Goal: Transaction & Acquisition: Purchase product/service

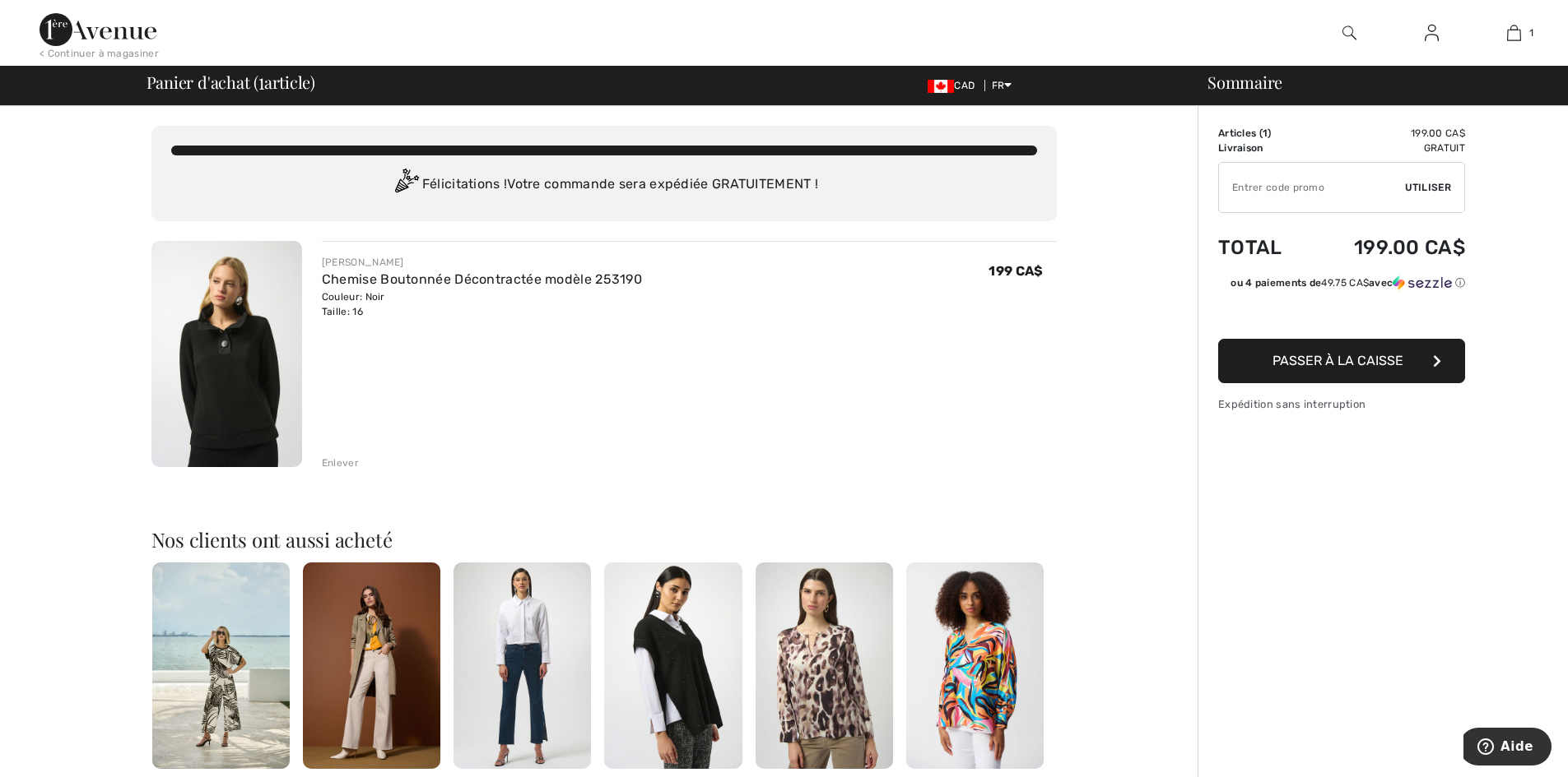
click at [1299, 352] on button "Passer à la caisse" at bounding box center [1341, 361] width 247 height 44
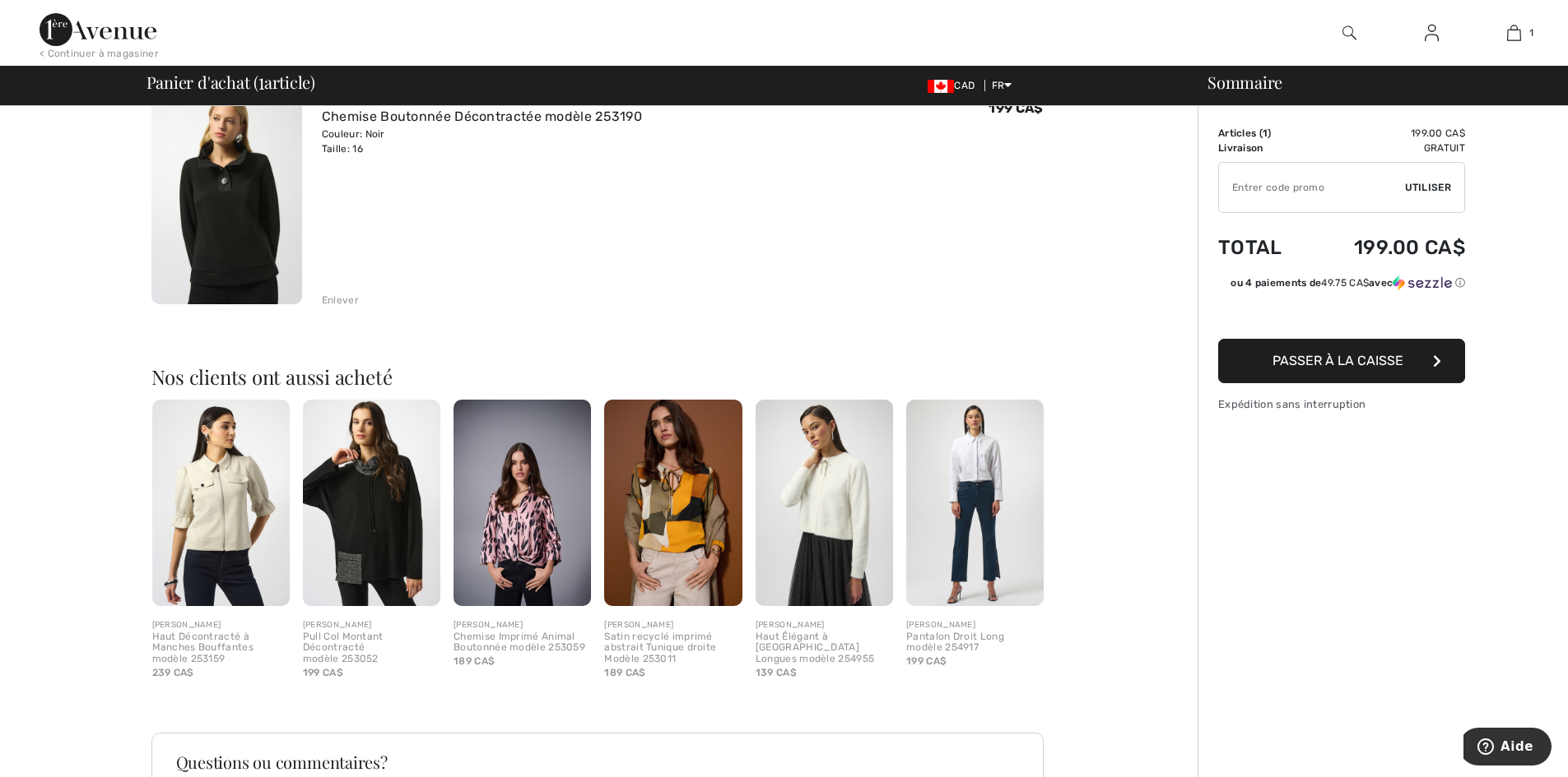
scroll to position [164, 0]
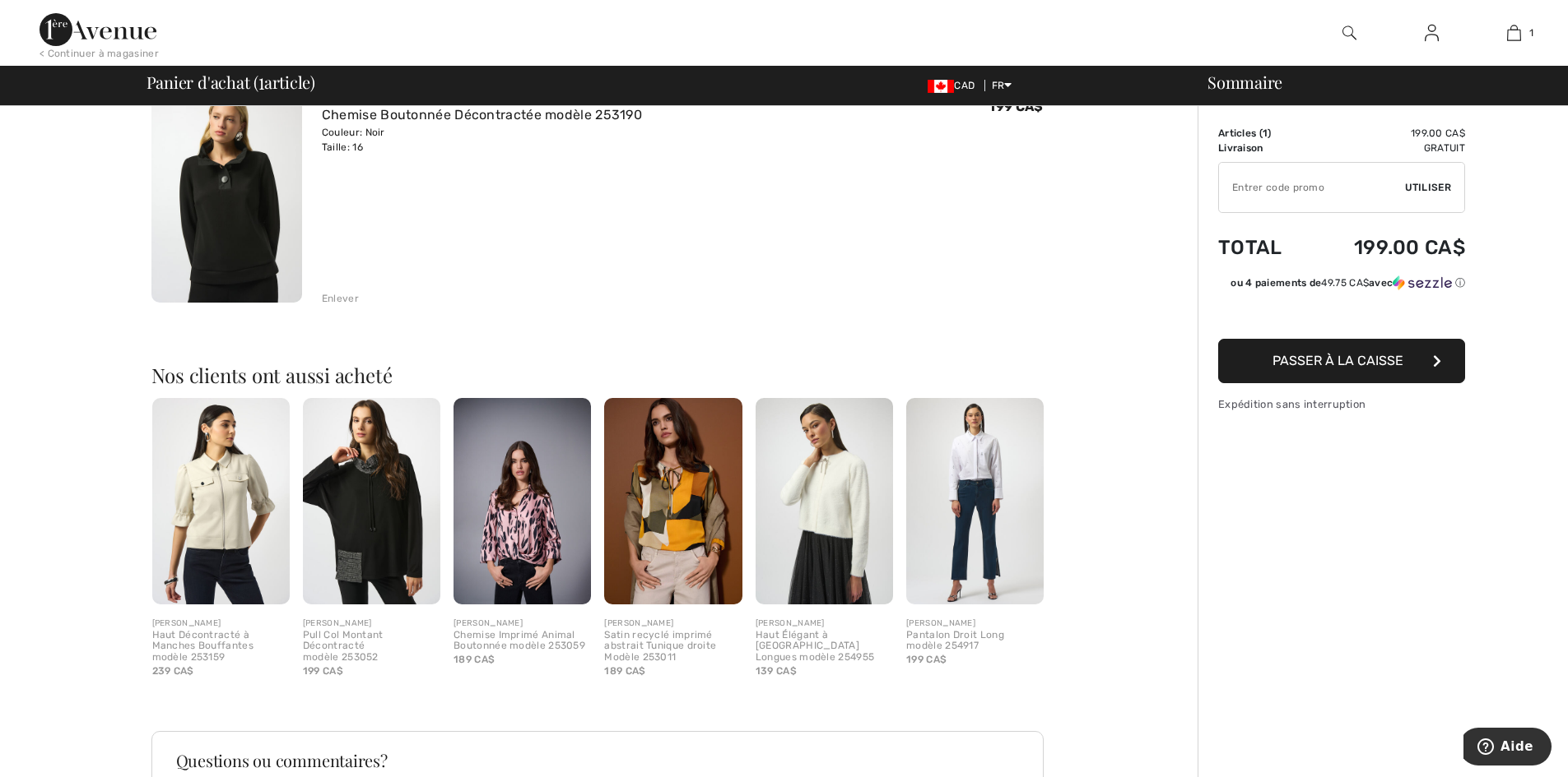
click at [1439, 357] on icon "button" at bounding box center [1437, 361] width 9 height 13
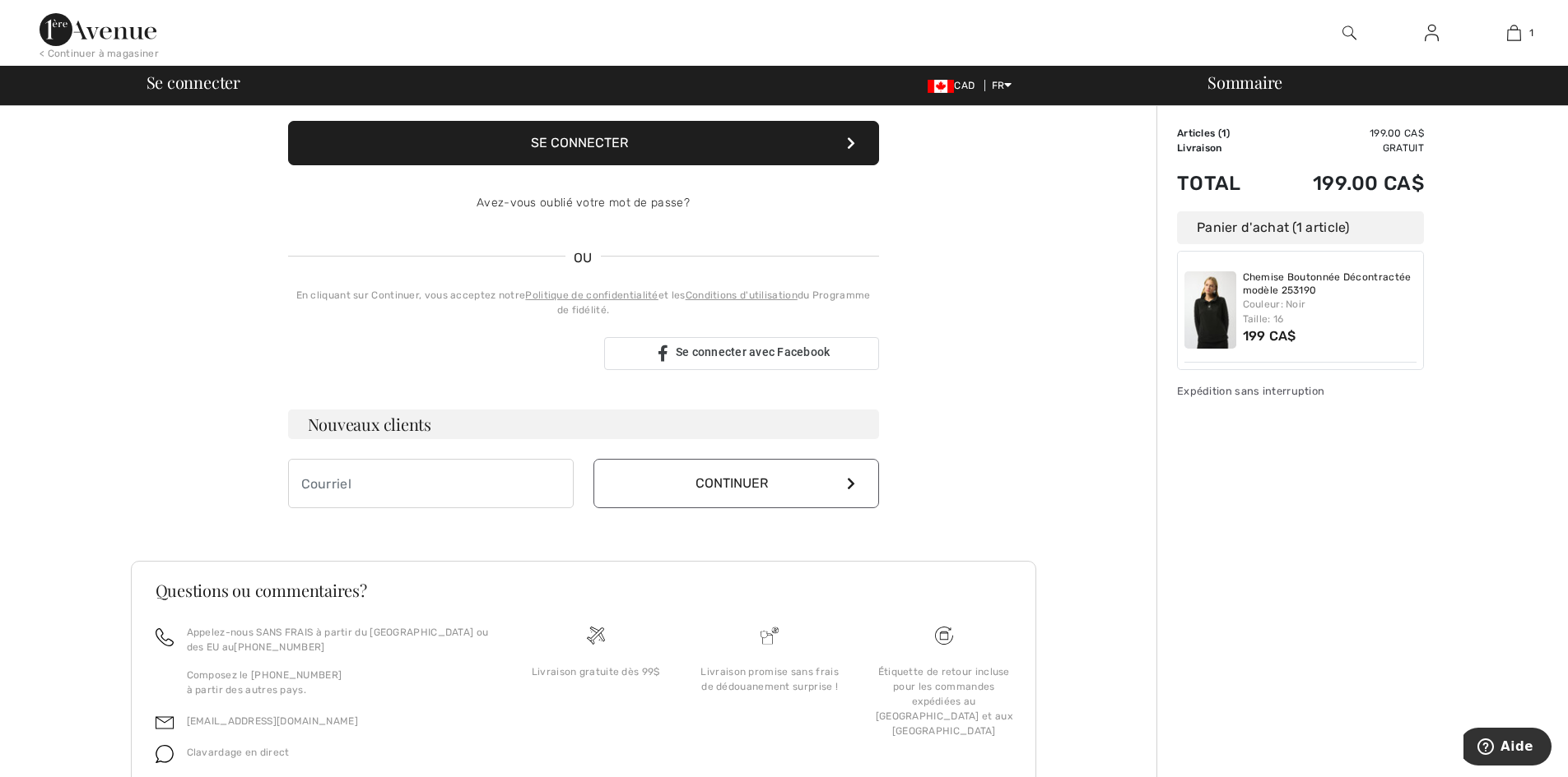
scroll to position [247, 0]
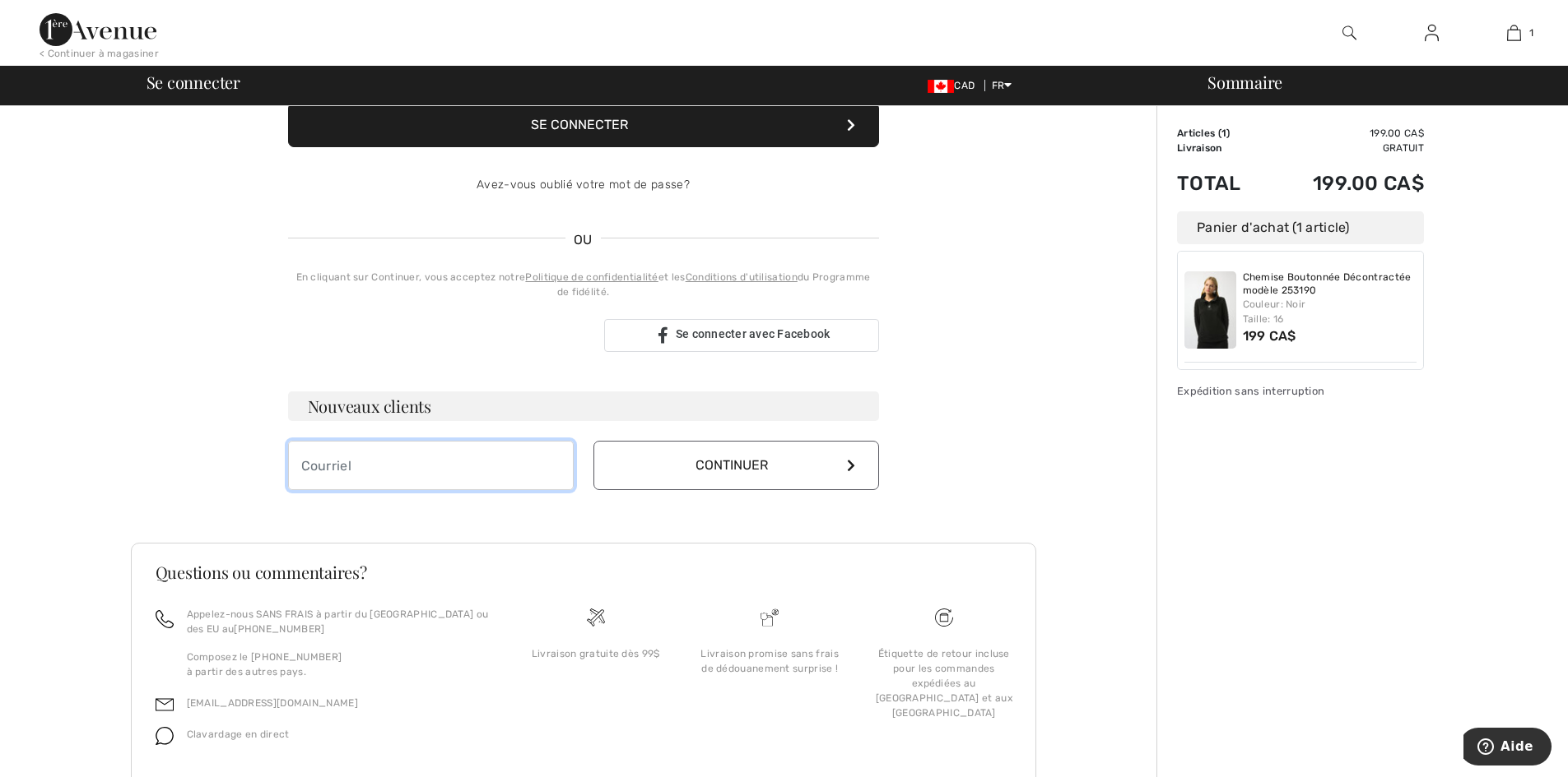
click at [339, 462] on input "email" at bounding box center [430, 465] width 286 height 50
click at [702, 468] on button "Continuer" at bounding box center [736, 465] width 286 height 50
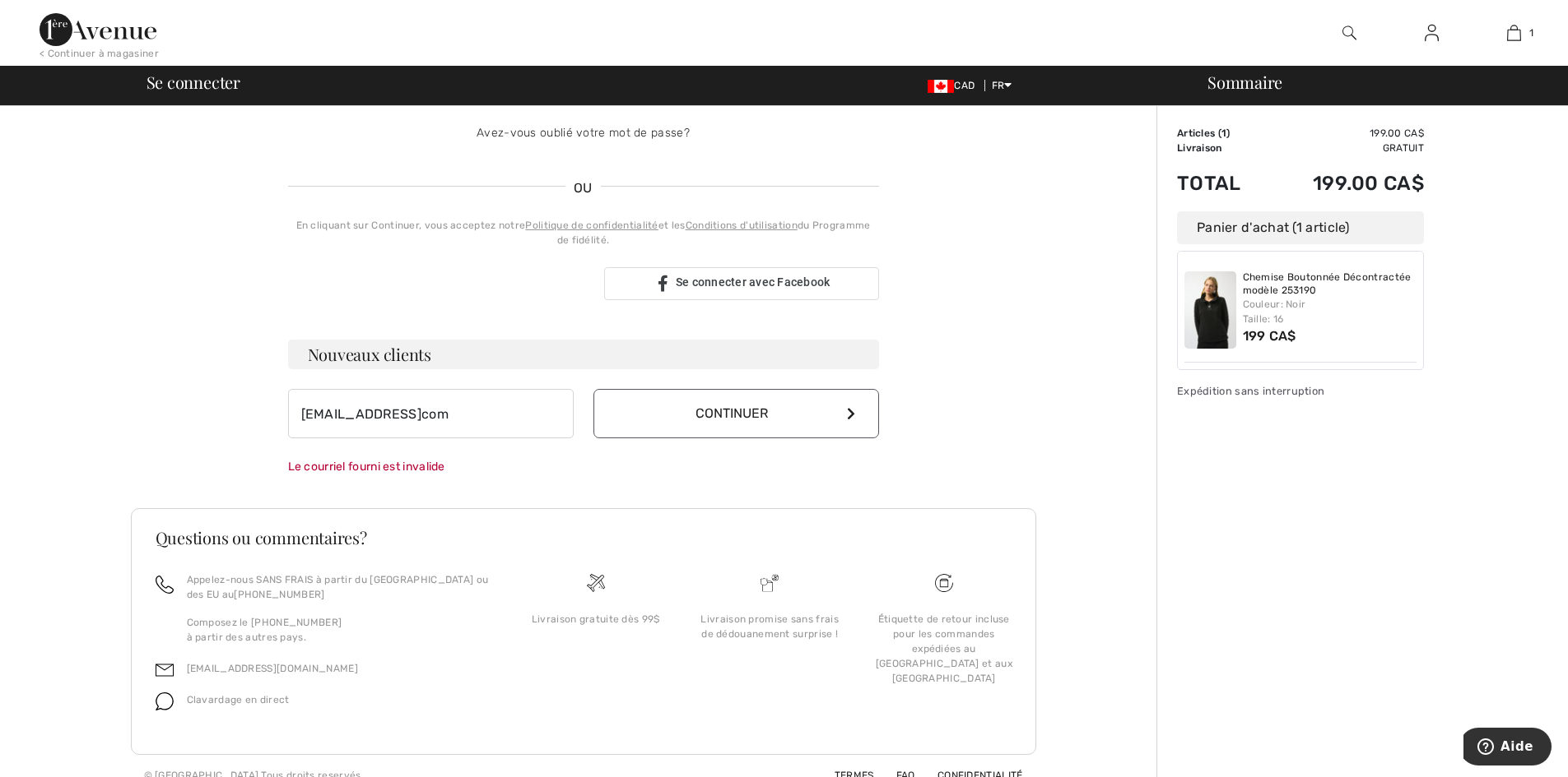
scroll to position [317, 0]
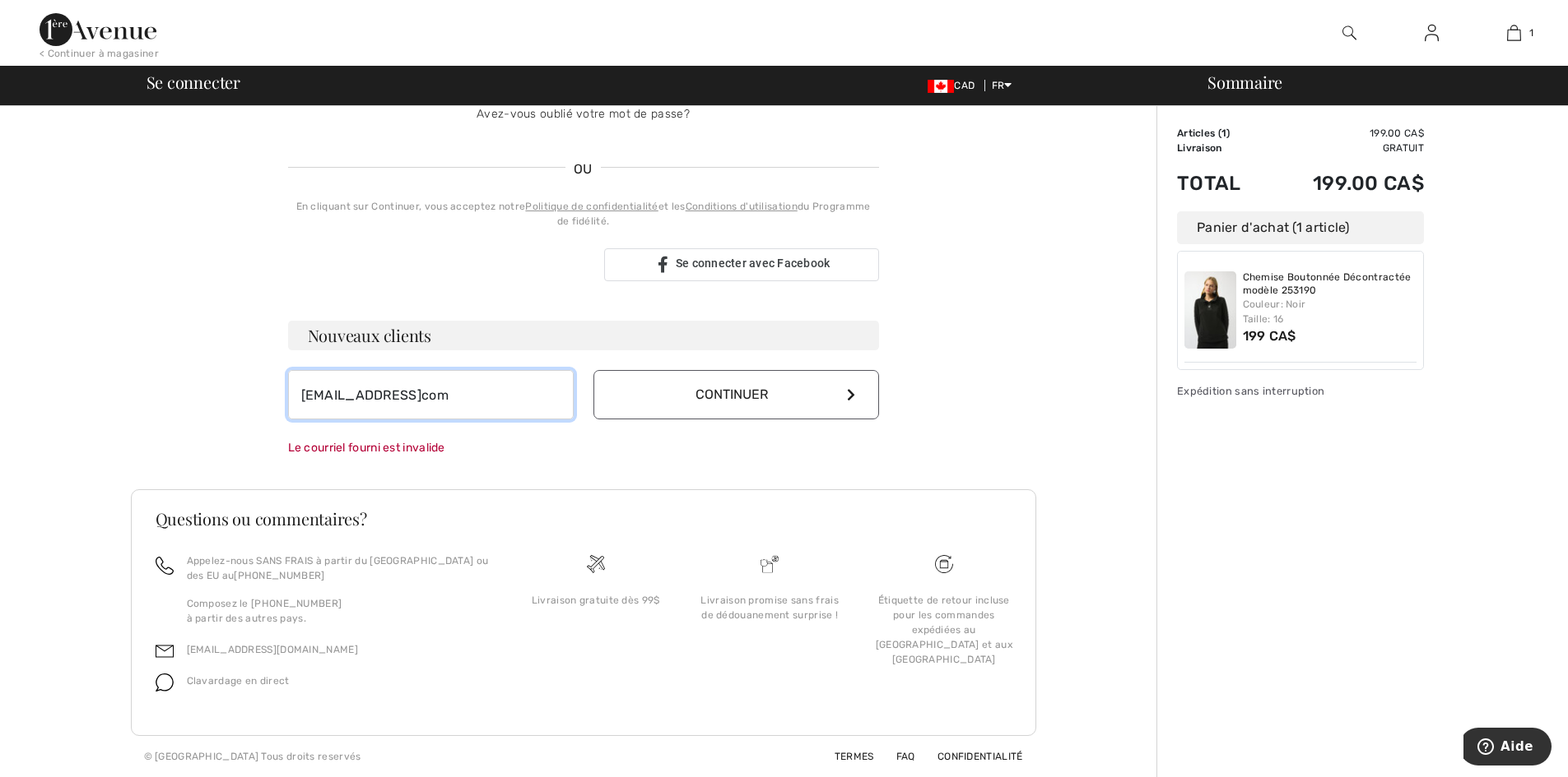
click at [459, 396] on input "carolinetaillon710@gmailcom" at bounding box center [430, 395] width 286 height 50
type input "[EMAIL_ADDRESS][DOMAIN_NAME]"
click at [736, 406] on button "Continuer" at bounding box center [736, 395] width 286 height 50
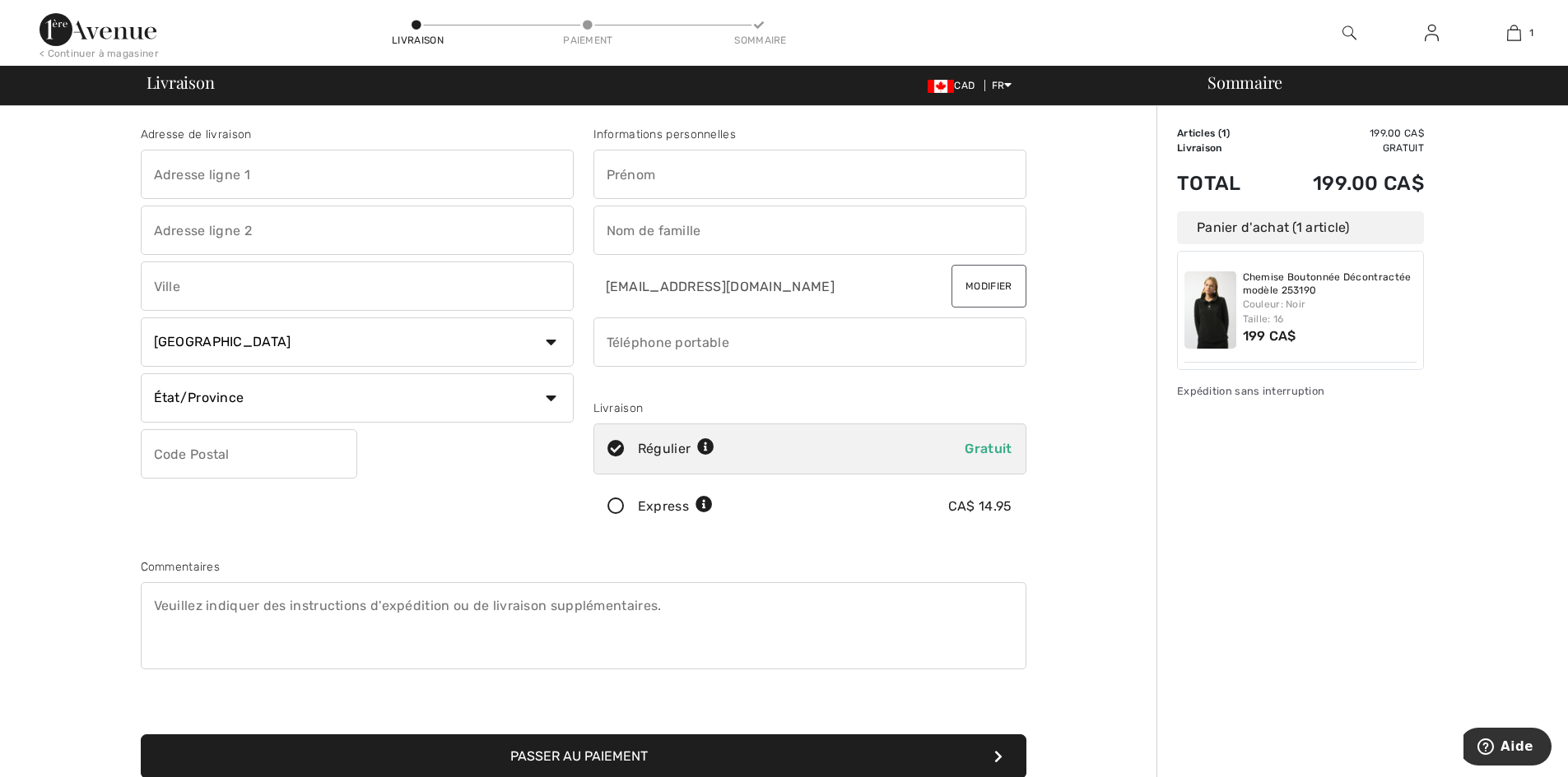
click at [295, 182] on input "text" at bounding box center [357, 175] width 433 height 50
type input "[STREET_ADDRESS]"
click at [308, 222] on input "text" at bounding box center [357, 230] width 433 height 50
click at [216, 287] on input "text" at bounding box center [357, 287] width 433 height 50
type input "Longueuil"
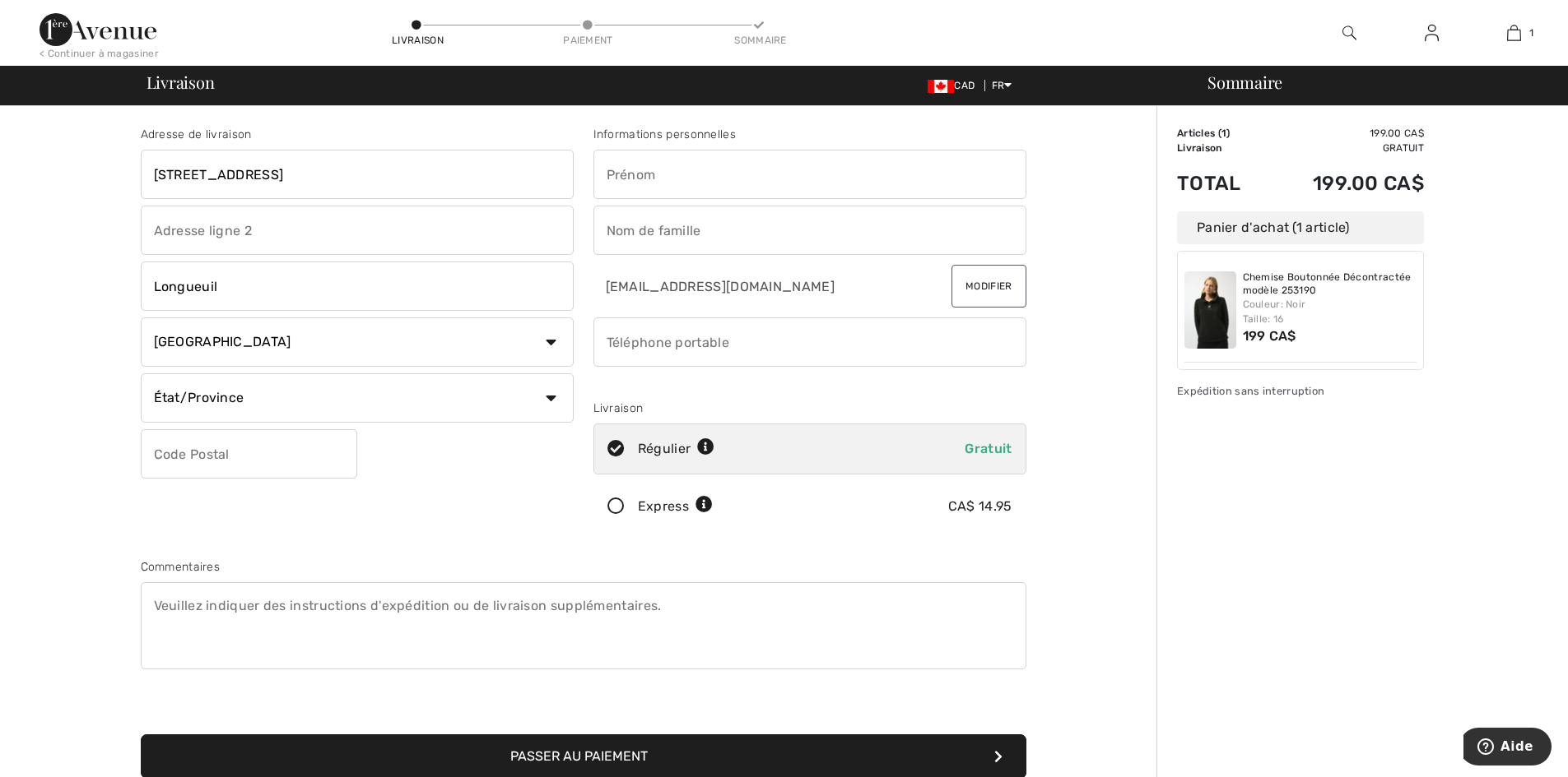
click at [227, 396] on select "État/Province Alberta Colombie-Britannique Ile-du-Prince-Edward Manitoba Nouvea…" at bounding box center [357, 399] width 433 height 50
select select "QC"
click at [141, 374] on select "État/Province Alberta Colombie-Britannique Ile-du-Prince-Edward Manitoba Nouvea…" at bounding box center [357, 399] width 433 height 50
click at [214, 451] on input "text" at bounding box center [249, 454] width 216 height 50
type input "J4G2K7"
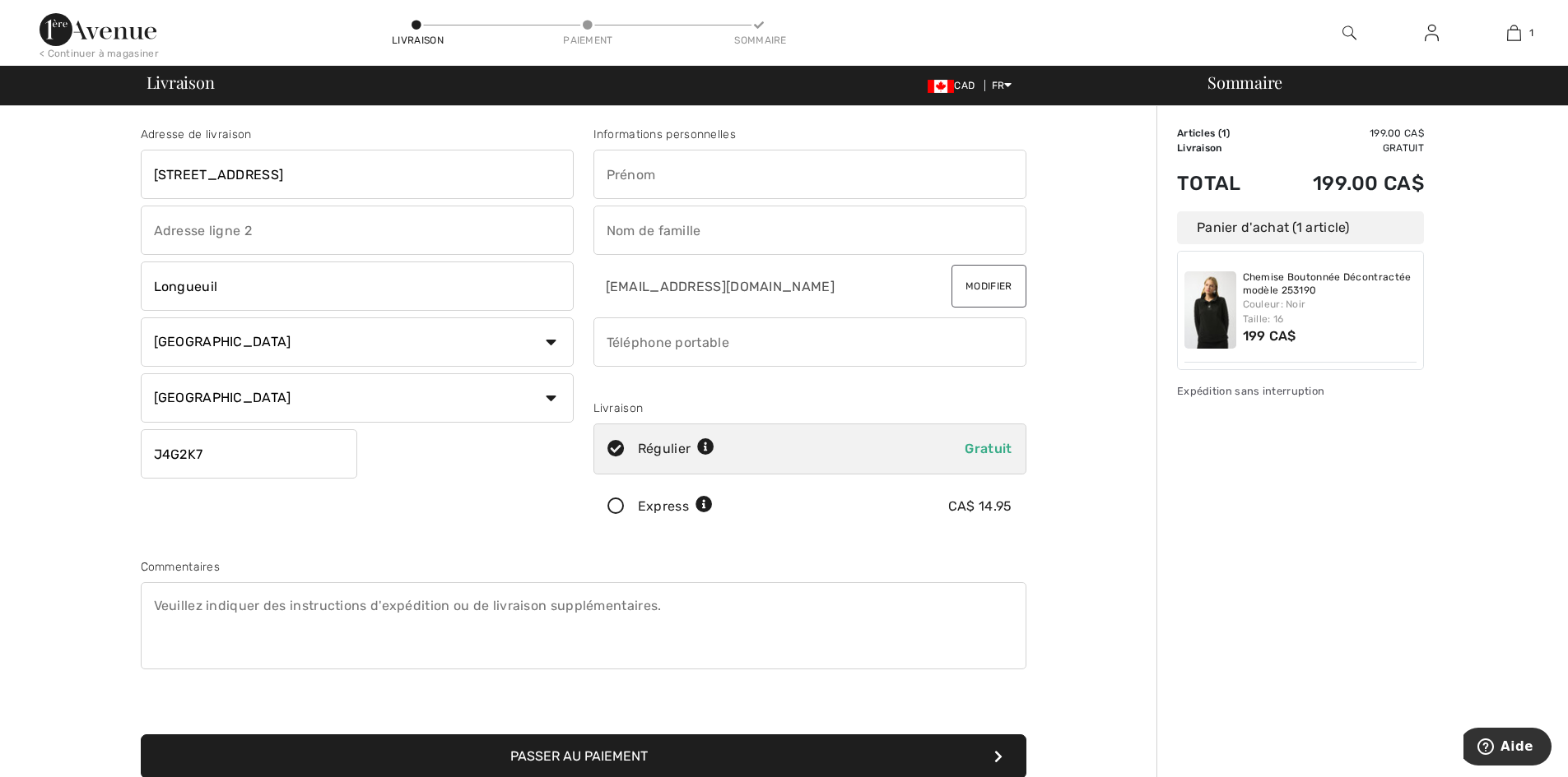
drag, startPoint x: 636, startPoint y: 166, endPoint x: 648, endPoint y: 174, distance: 14.4
click at [636, 166] on input "text" at bounding box center [810, 175] width 433 height 50
type input "Caroline"
drag, startPoint x: 665, startPoint y: 227, endPoint x: 682, endPoint y: 246, distance: 25.5
click at [665, 227] on input "text" at bounding box center [810, 230] width 433 height 50
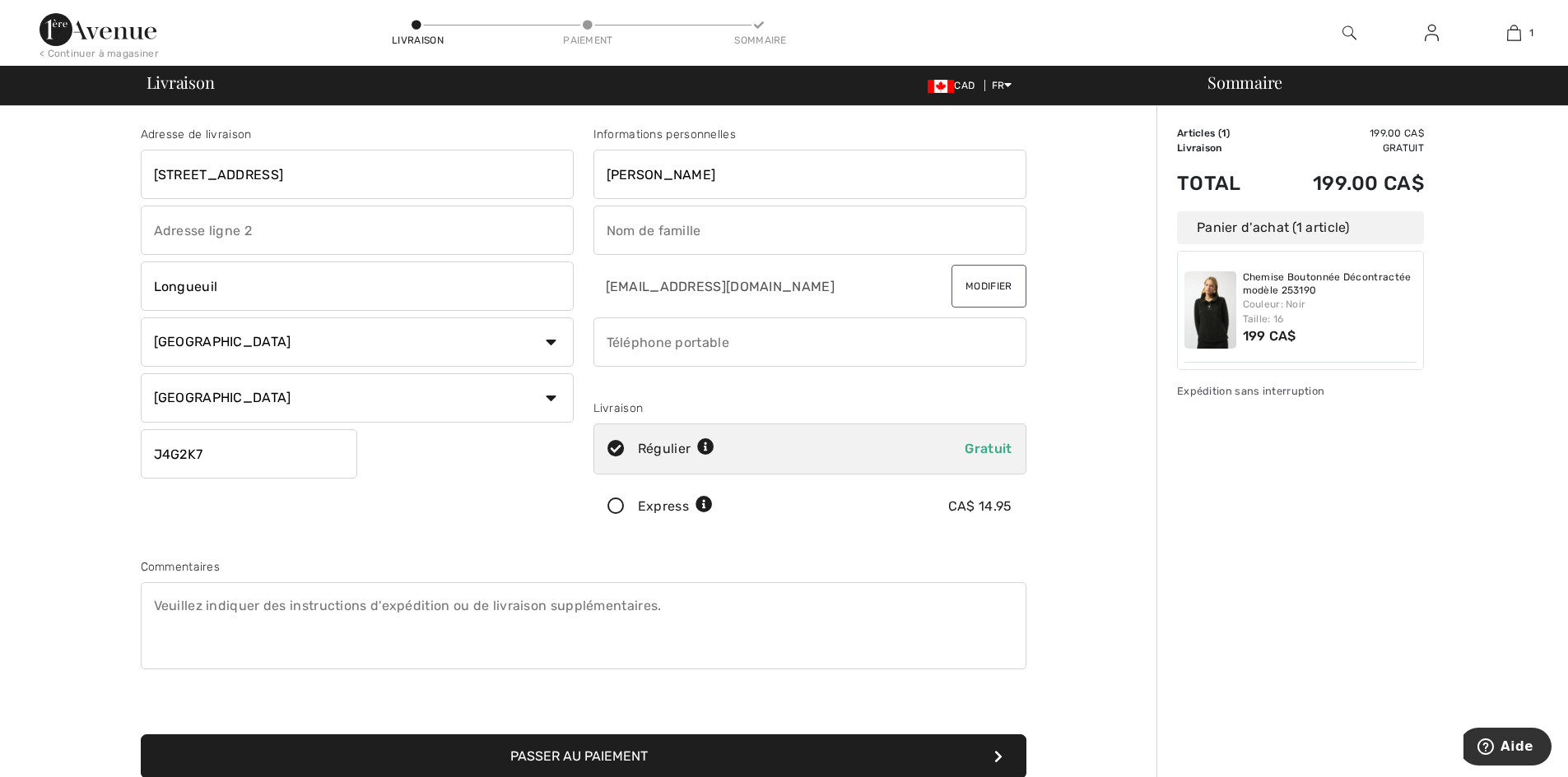
type input "Taillon"
click at [700, 351] on input "phone" at bounding box center [810, 342] width 433 height 50
type input "5148946764"
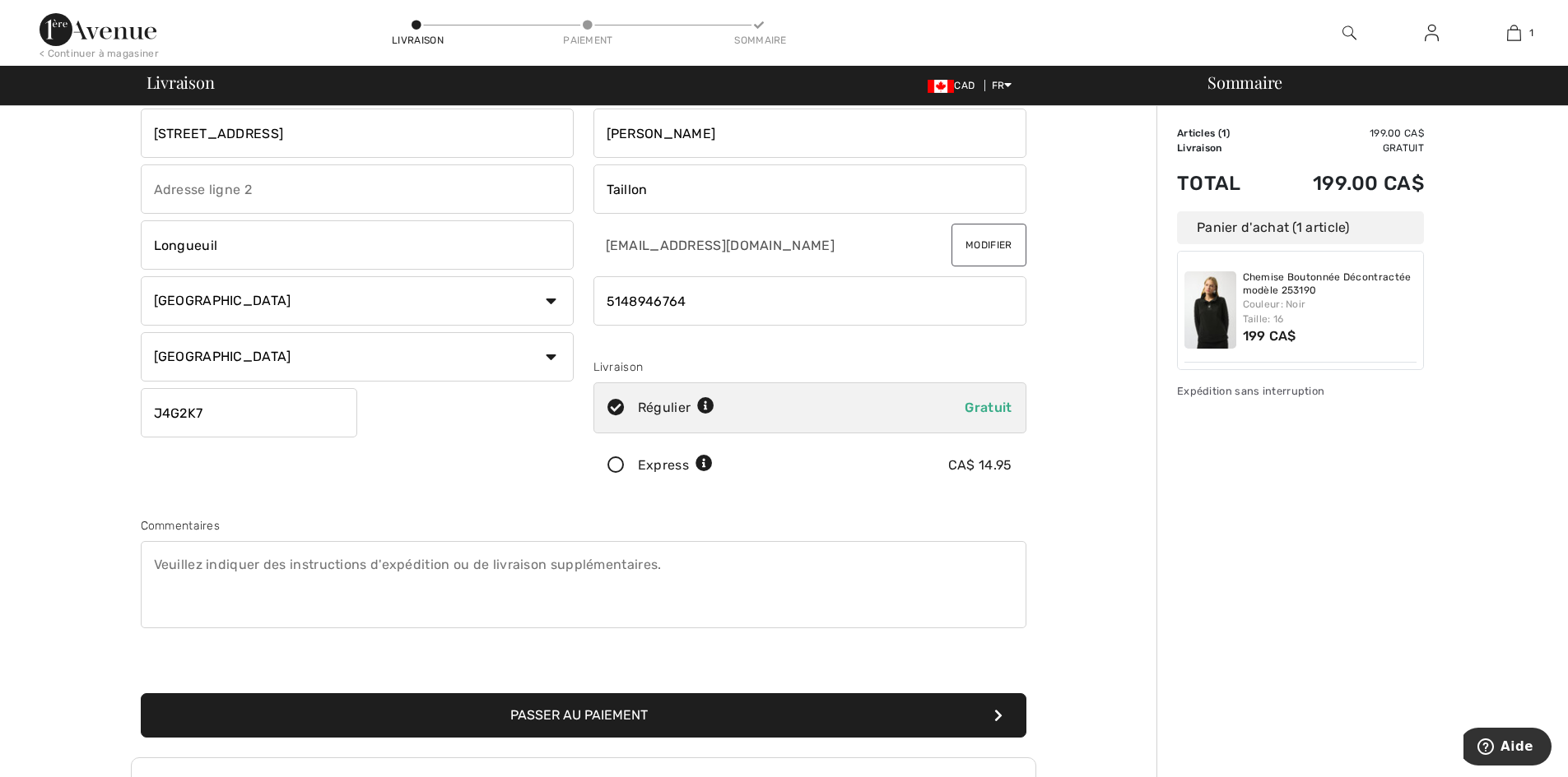
scroll to position [82, 0]
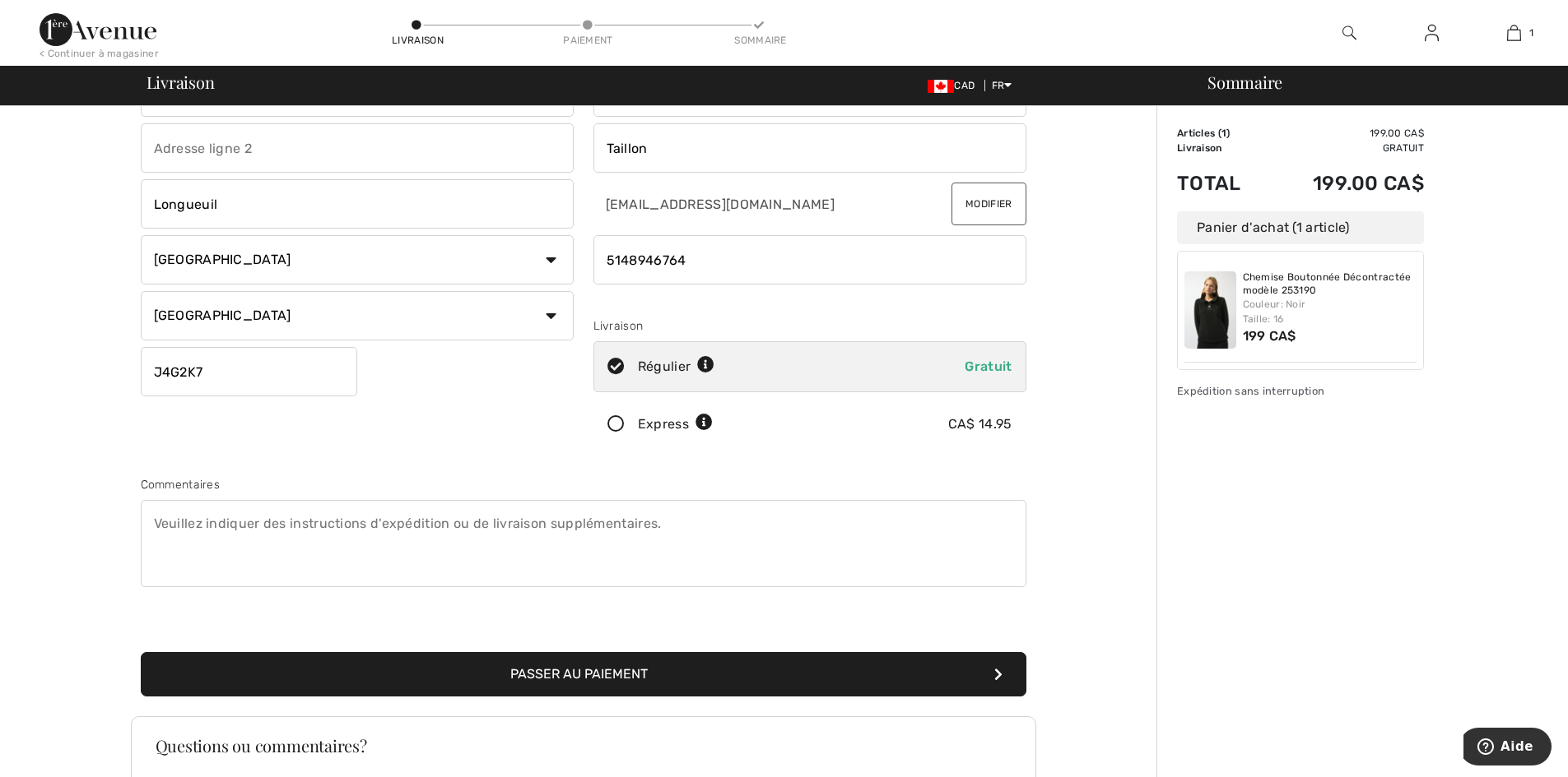
click at [623, 675] on button "Passer au paiement" at bounding box center [583, 675] width 885 height 44
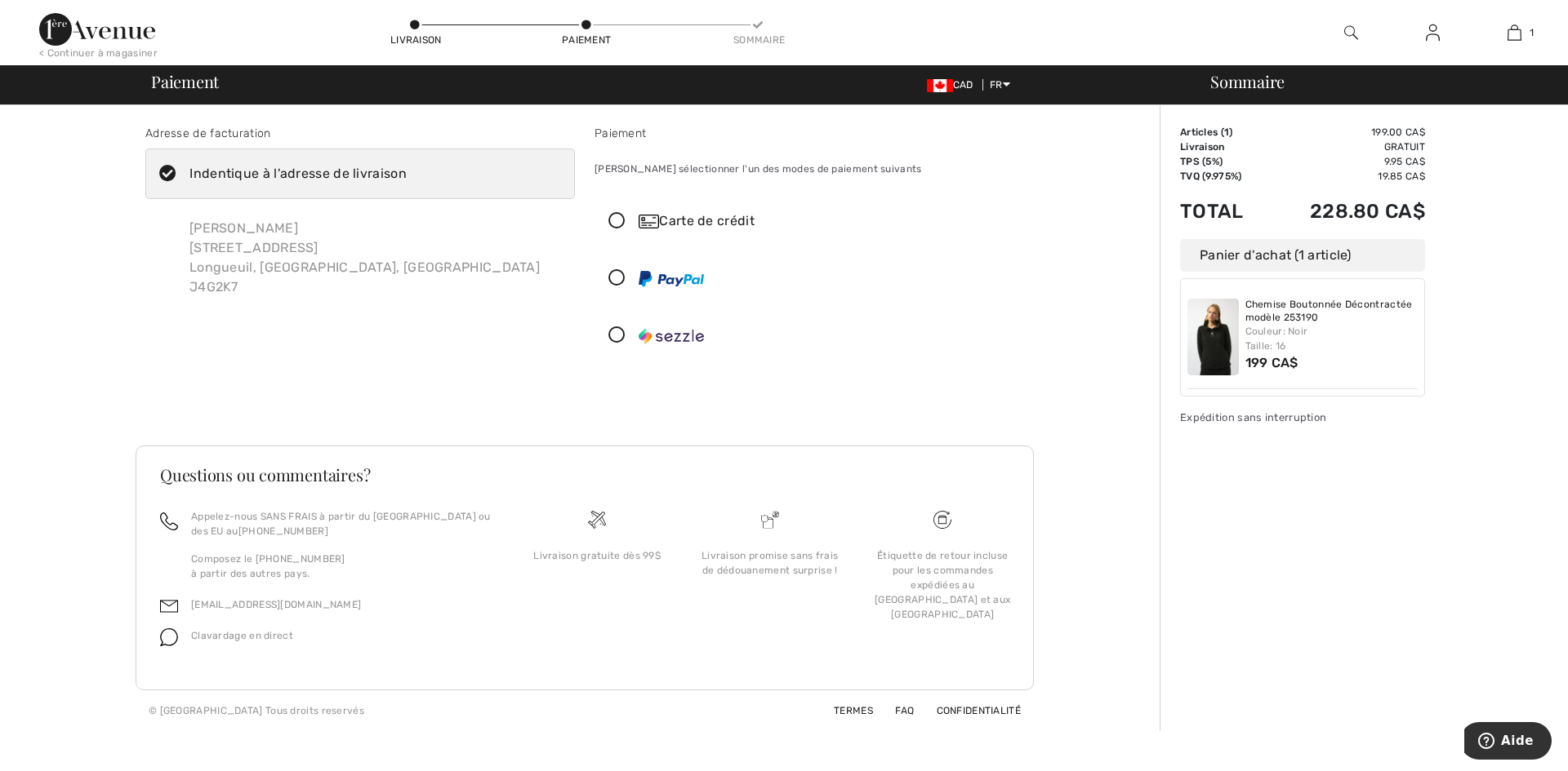
click at [614, 333] on icon at bounding box center [618, 336] width 44 height 17
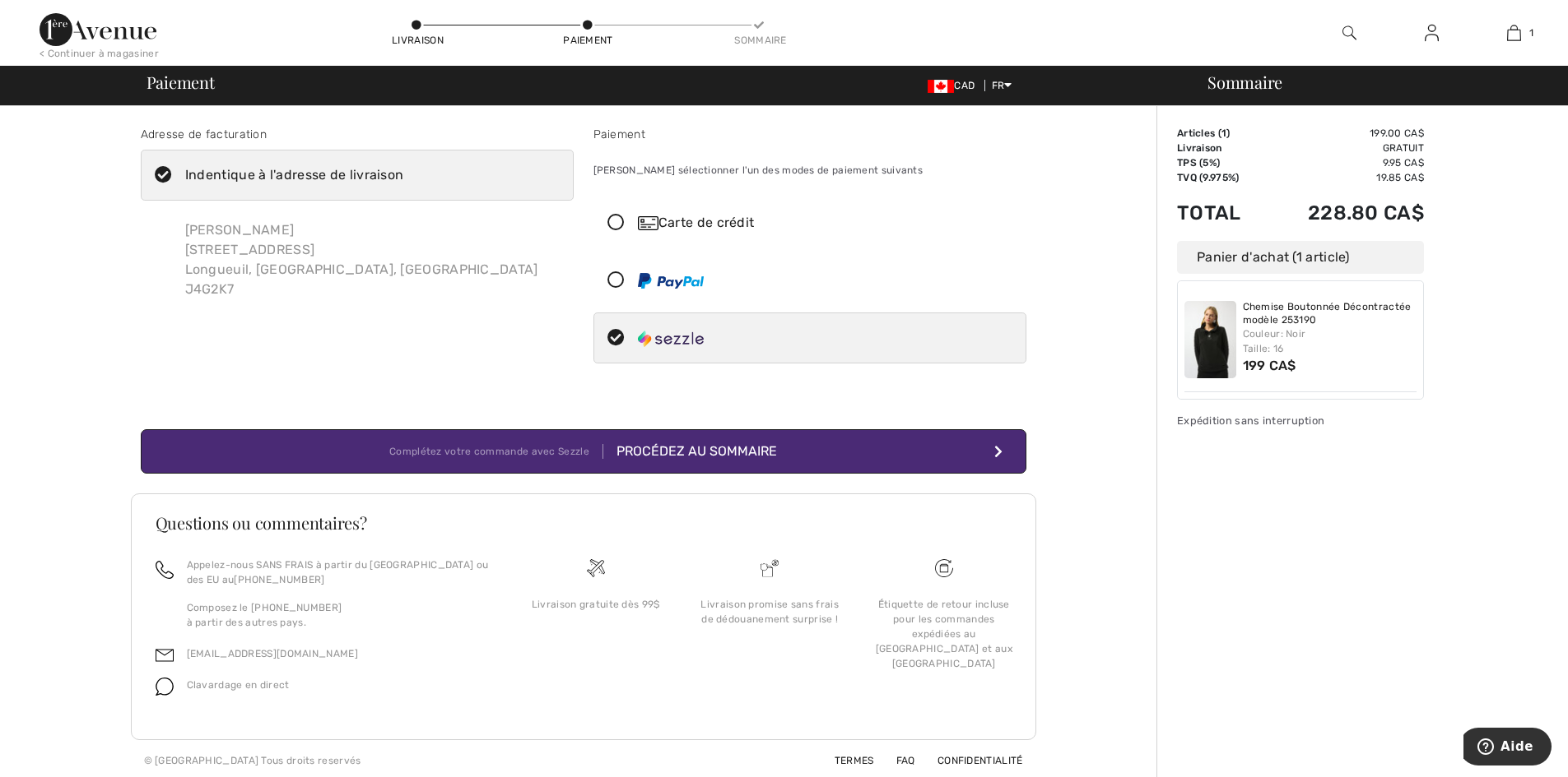
click at [686, 444] on div "Procédez au sommaire" at bounding box center [690, 451] width 174 height 20
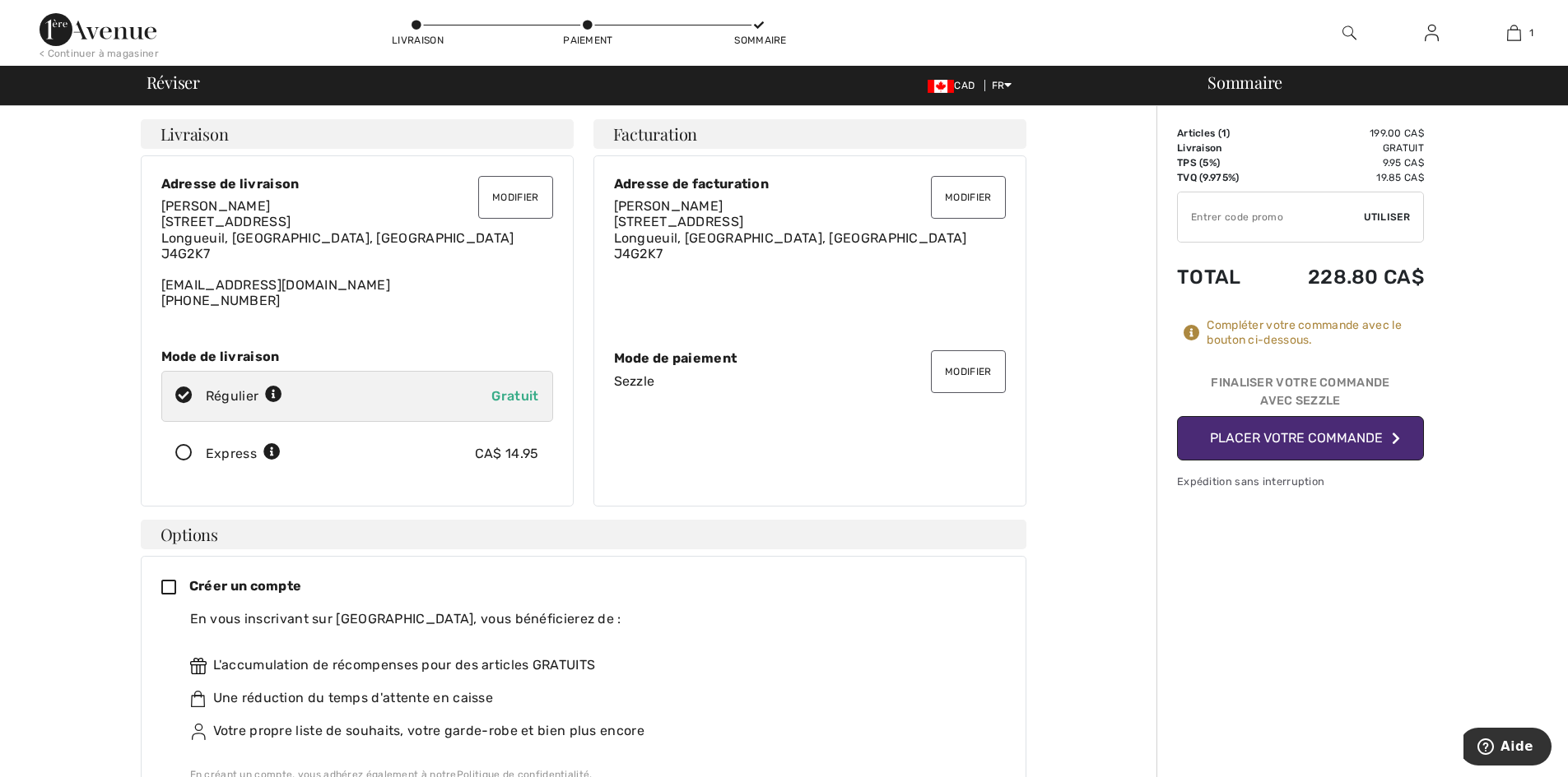
click at [1315, 441] on button "Placer votre commande" at bounding box center [1300, 439] width 247 height 44
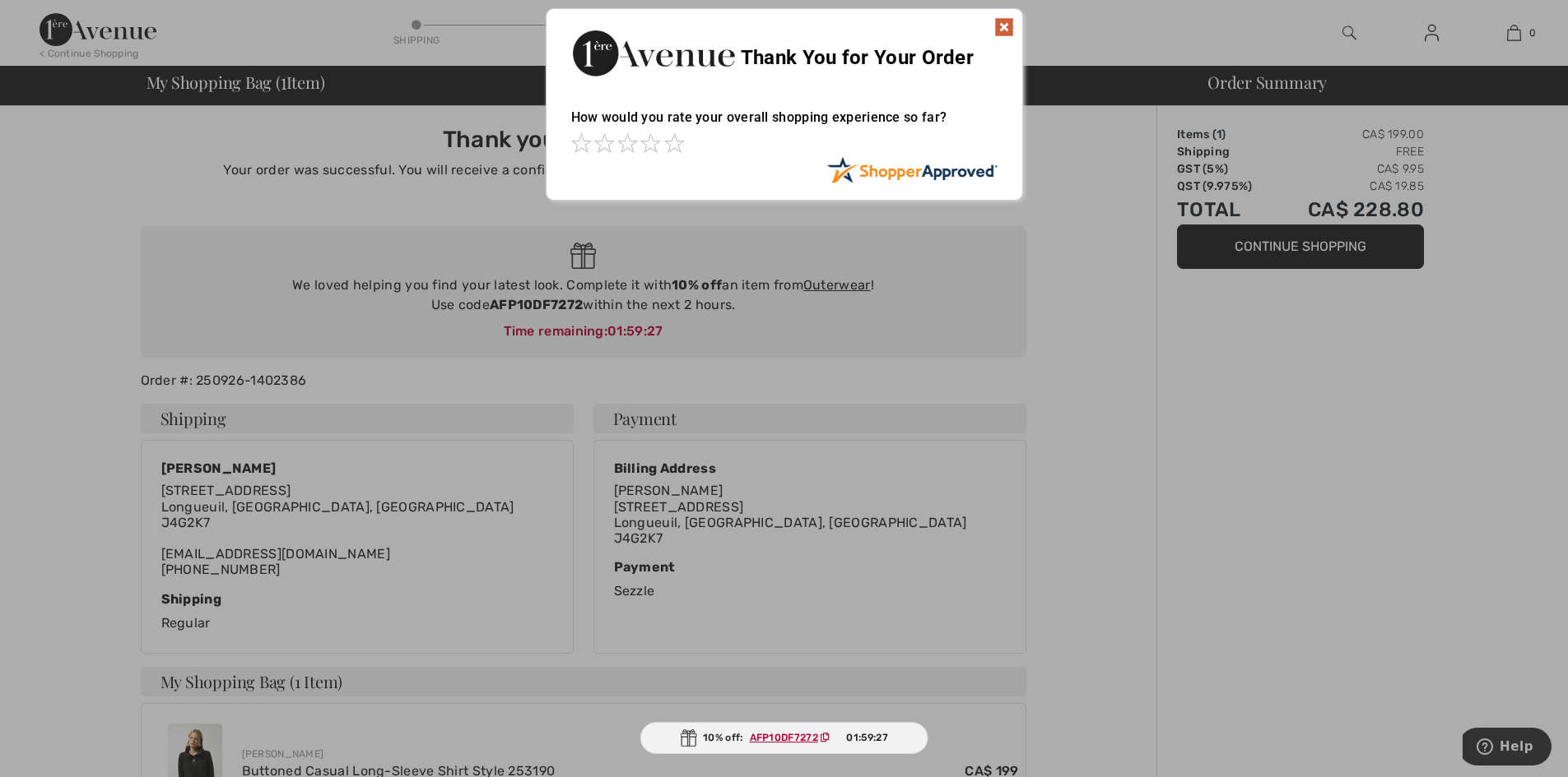
click at [1004, 32] on img at bounding box center [1004, 27] width 20 height 20
